Goal: Task Accomplishment & Management: Manage account settings

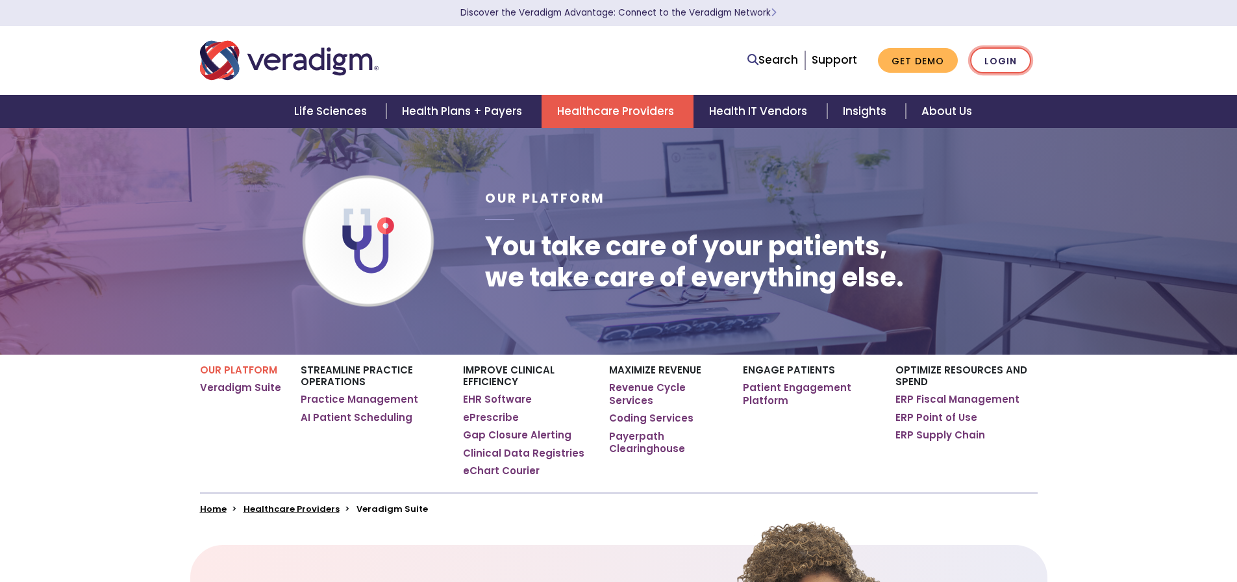
click at [982, 63] on link "Login" at bounding box center [1000, 60] width 61 height 27
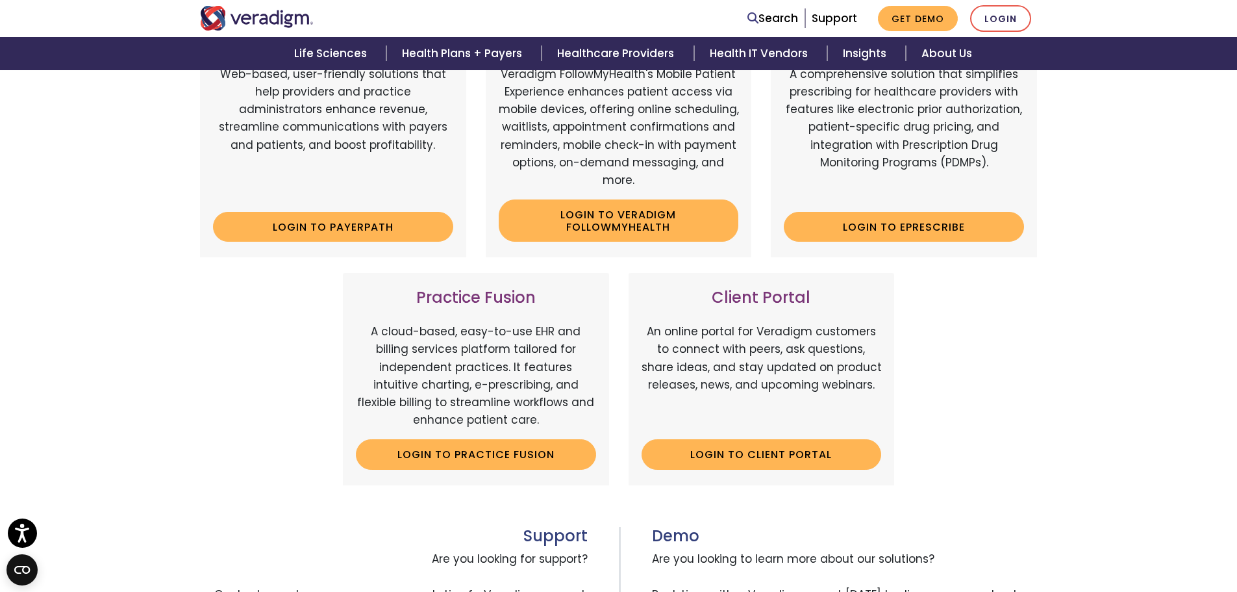
scroll to position [390, 0]
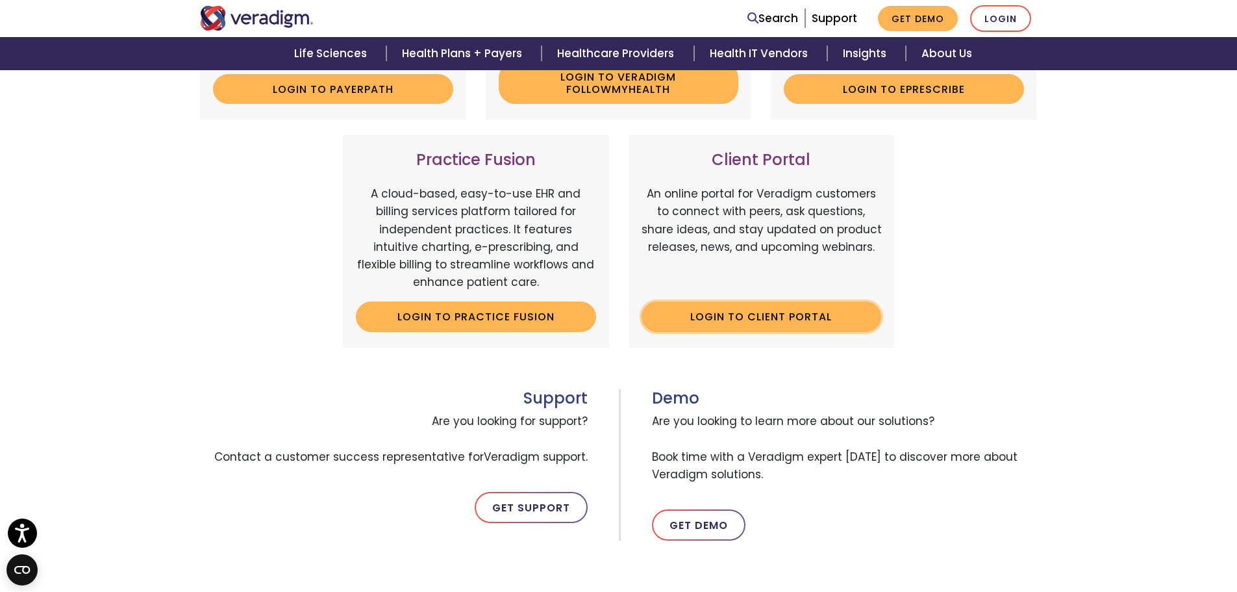
click at [779, 325] on link "Login to Client Portal" at bounding box center [762, 316] width 240 height 30
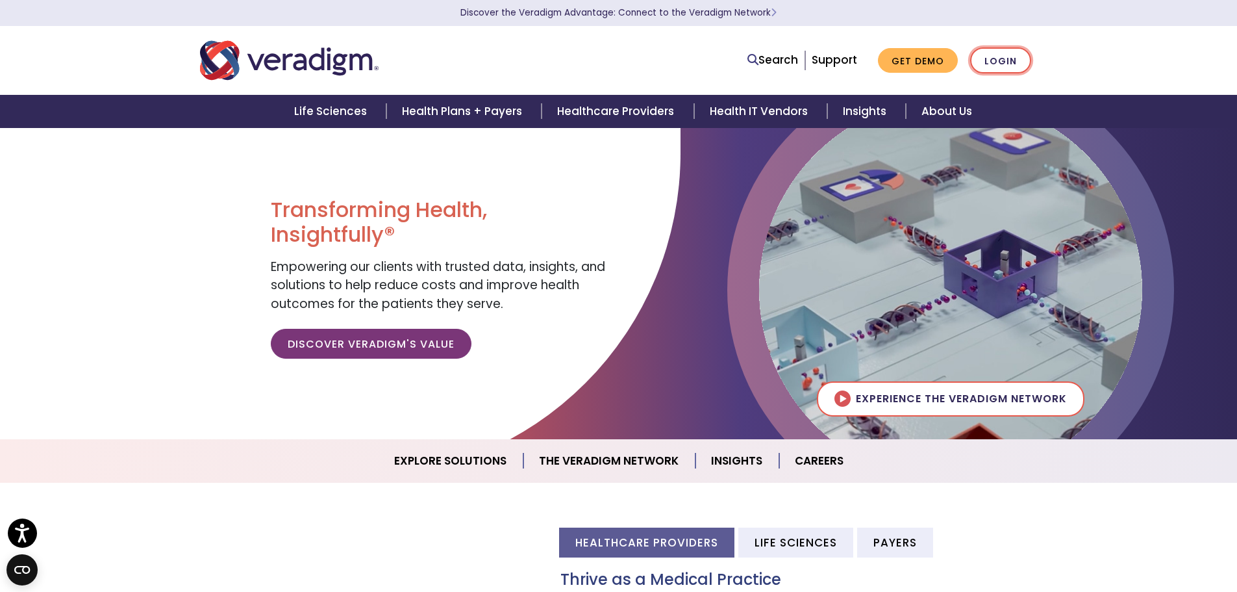
click at [996, 54] on link "Login" at bounding box center [1000, 60] width 61 height 27
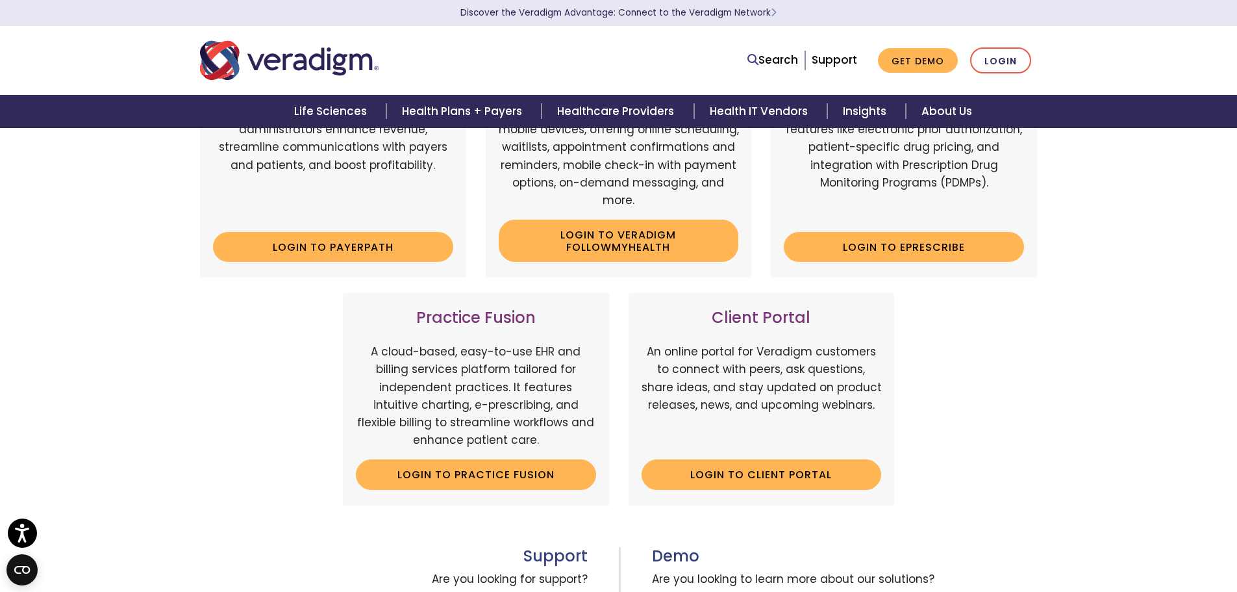
scroll to position [325, 0]
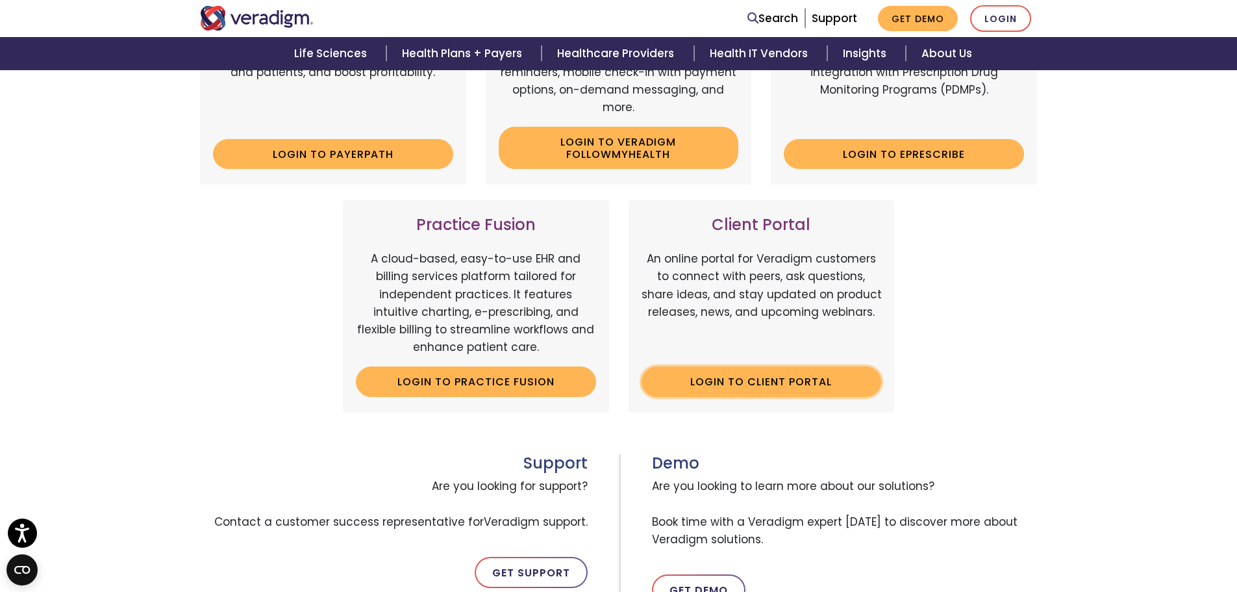
click at [800, 379] on link "Login to Client Portal" at bounding box center [762, 381] width 240 height 30
